Goal: Transaction & Acquisition: Purchase product/service

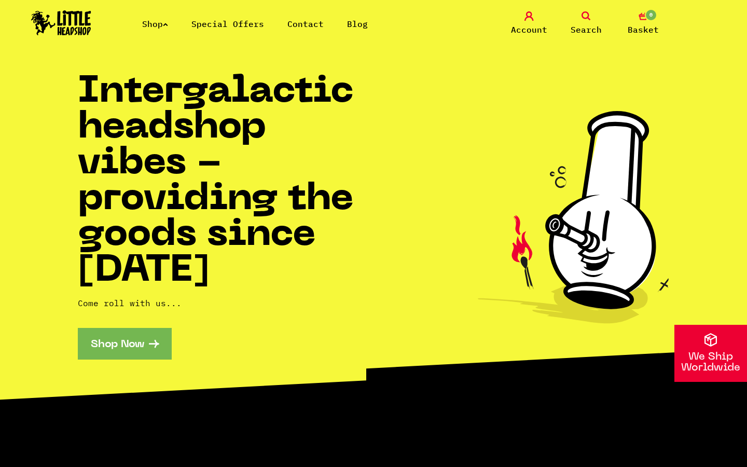
scroll to position [1879, 0]
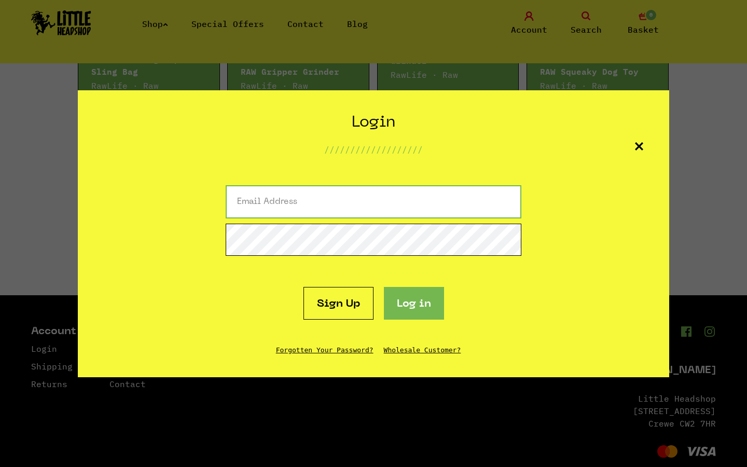
click at [373, 202] on input "email" at bounding box center [373, 201] width 295 height 33
type input "vena_metz8@linksandmail.com"
click at [384, 287] on button "Log in" at bounding box center [414, 303] width 60 height 33
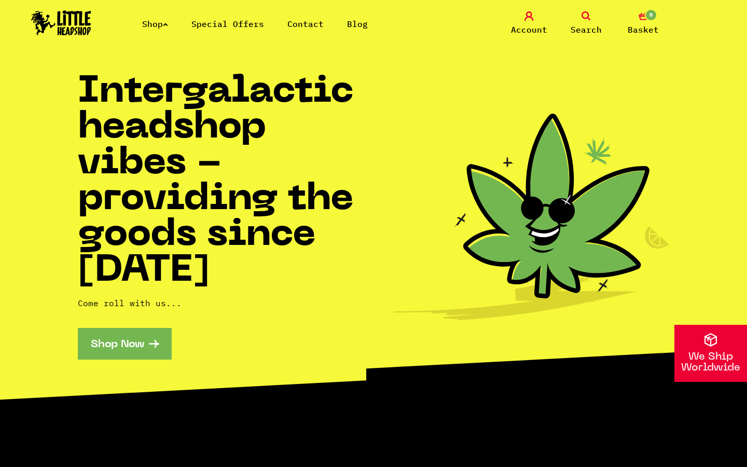
scroll to position [1879, 0]
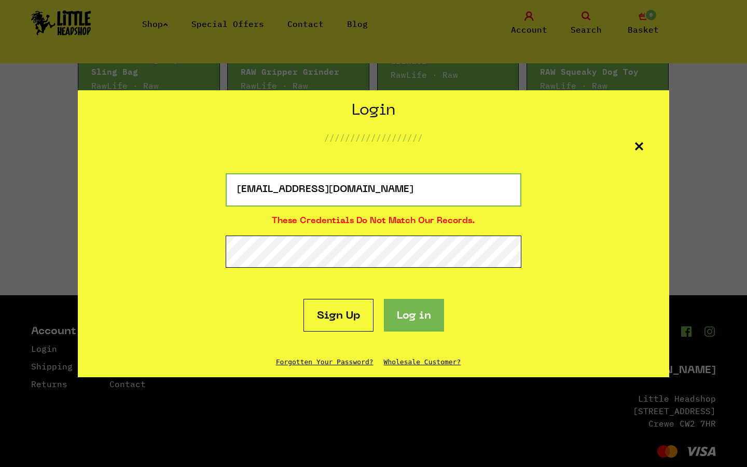
click at [373, 190] on input "vena_metz8@linksandmail.com" at bounding box center [373, 189] width 295 height 33
type input "com"
type input "vena_metz8@linksandmail.com"
click at [384, 299] on button "Log in" at bounding box center [414, 315] width 60 height 33
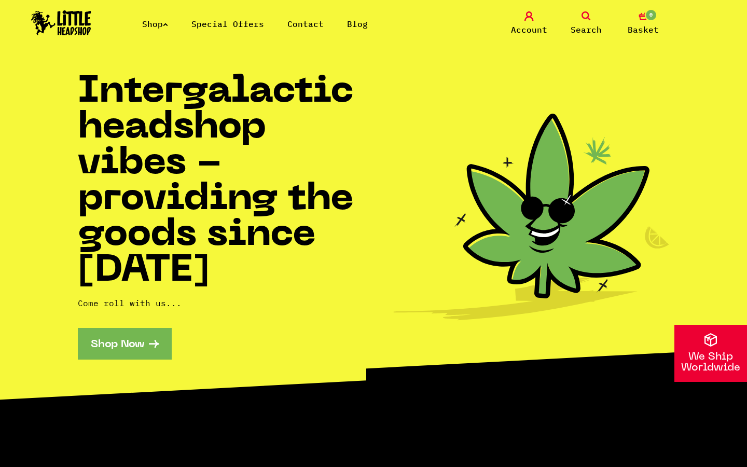
scroll to position [1879, 0]
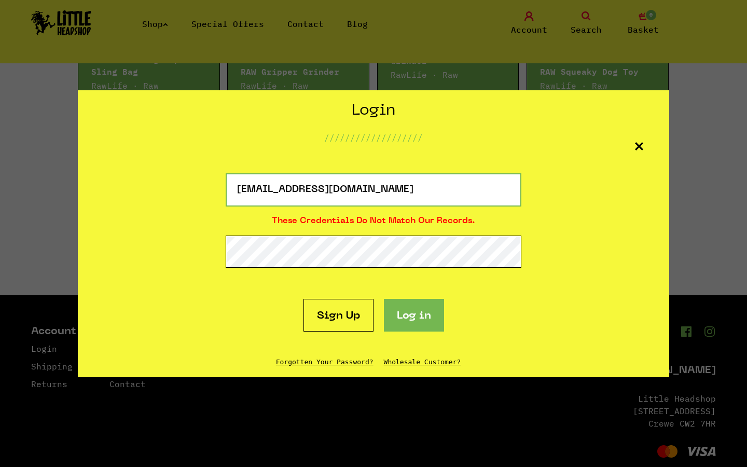
click at [373, 190] on input "vena_metz8@linksandmail.com" at bounding box center [373, 189] width 295 height 33
type input "com"
type input "[EMAIL_ADDRESS][DOMAIN_NAME]"
click at [384, 299] on button "Log in" at bounding box center [414, 315] width 60 height 33
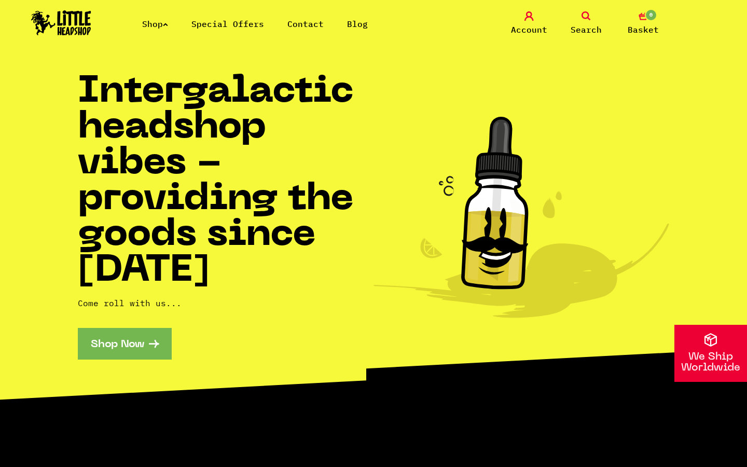
scroll to position [1879, 0]
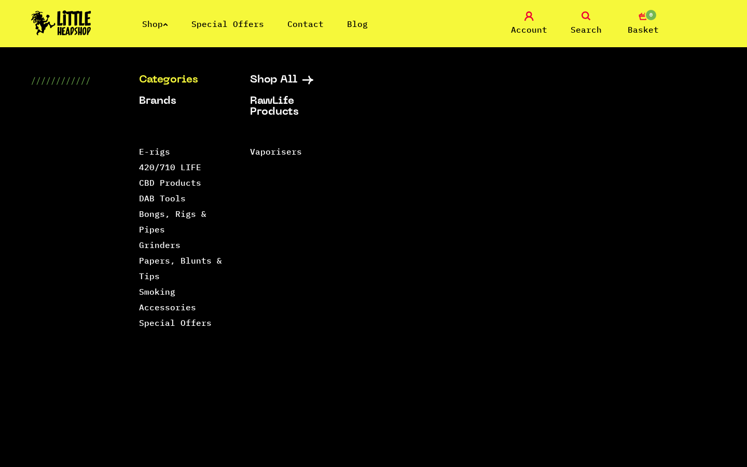
scroll to position [1879, 0]
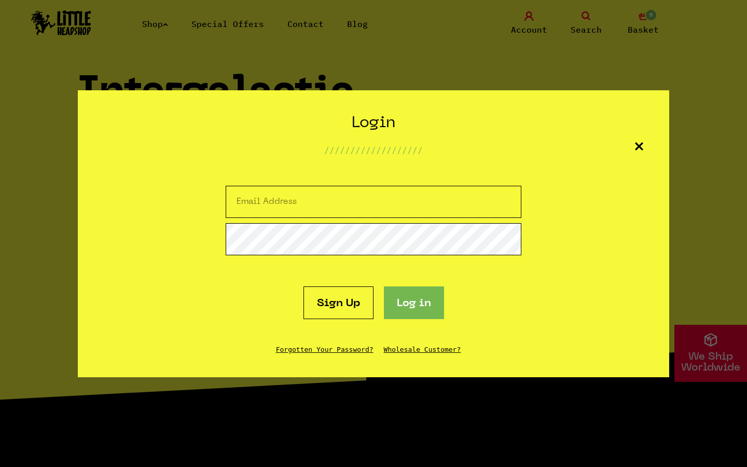
scroll to position [1879, 0]
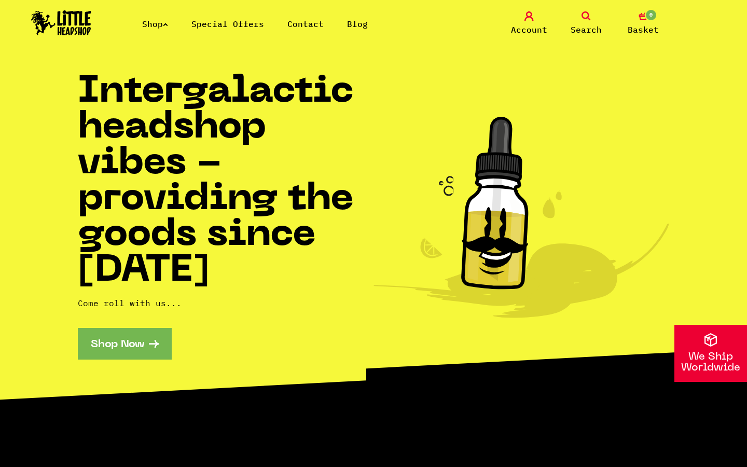
scroll to position [1879, 0]
